Goal: Entertainment & Leisure: Browse casually

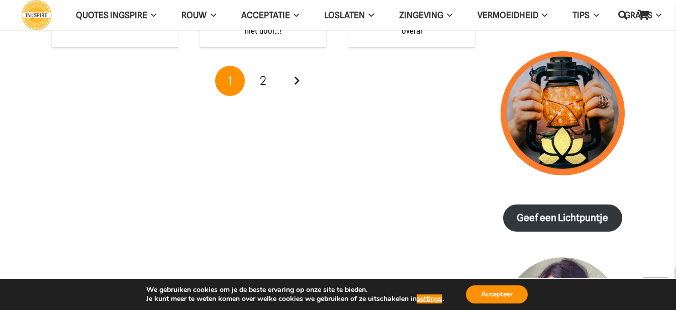
scroll to position [1206, 0]
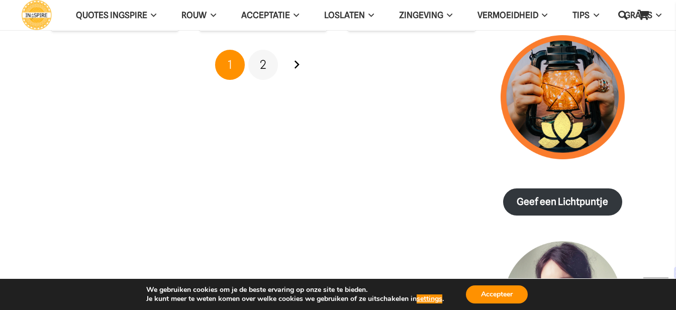
click at [264, 60] on span "2" at bounding box center [263, 64] width 7 height 15
click at [495, 295] on button "Accepteer" at bounding box center [497, 295] width 62 height 18
